Goal: Information Seeking & Learning: Learn about a topic

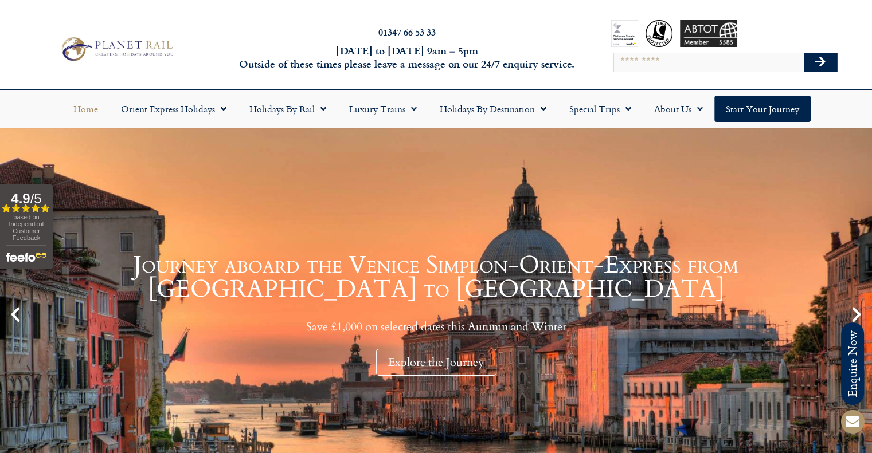
click at [707, 68] on input "Search" at bounding box center [708, 62] width 190 height 18
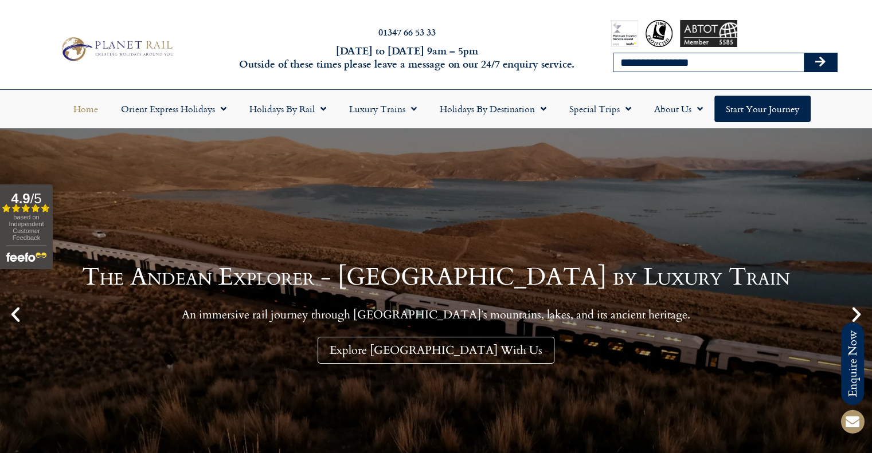
type input "**********"
click at [804, 53] on button "Search" at bounding box center [820, 62] width 33 height 18
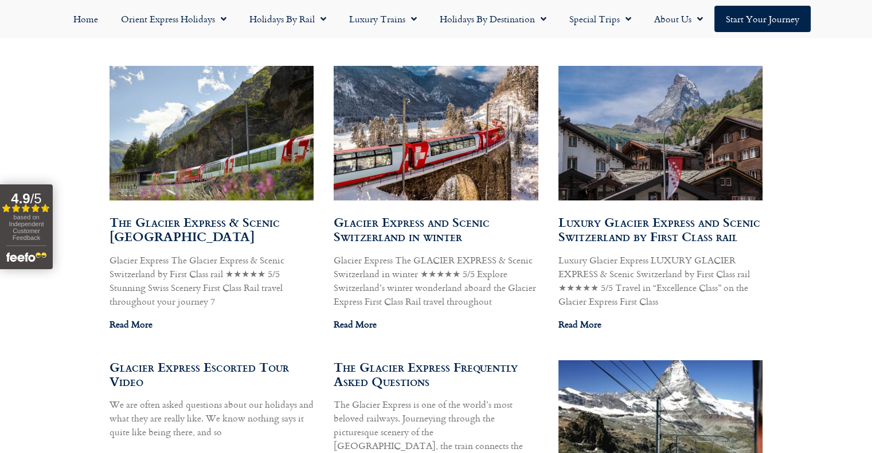
scroll to position [745, 0]
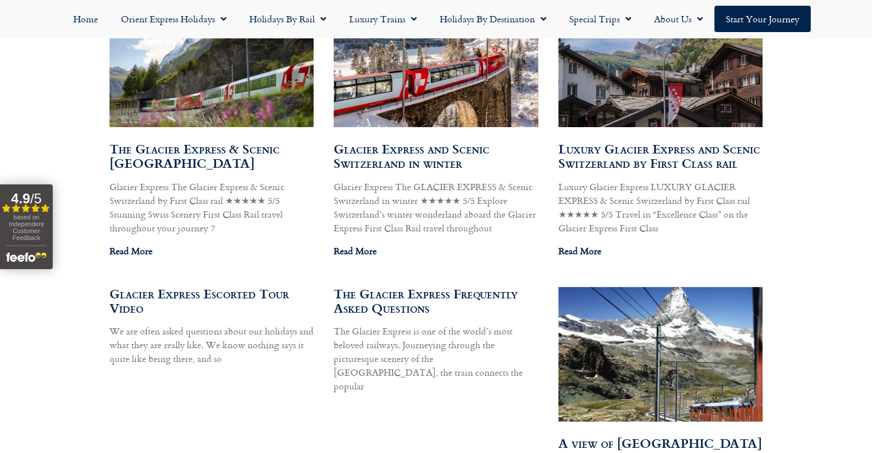
click at [130, 71] on img at bounding box center [211, 59] width 206 height 155
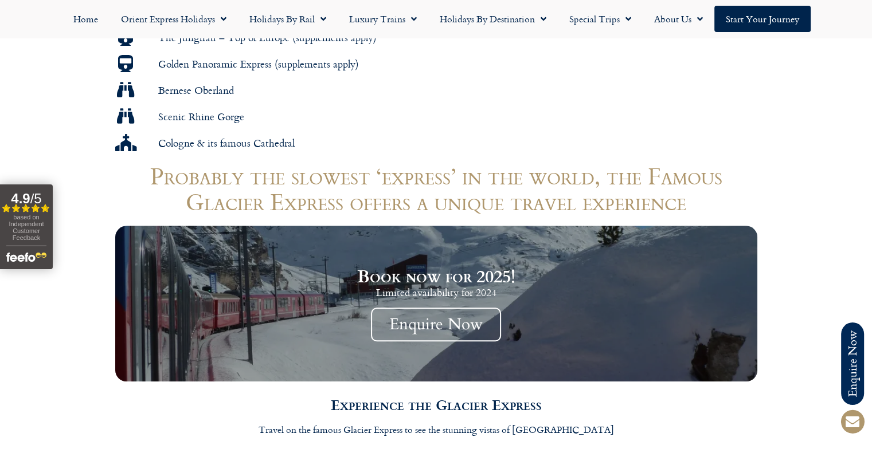
scroll to position [860, 0]
